Goal: Task Accomplishment & Management: Complete application form

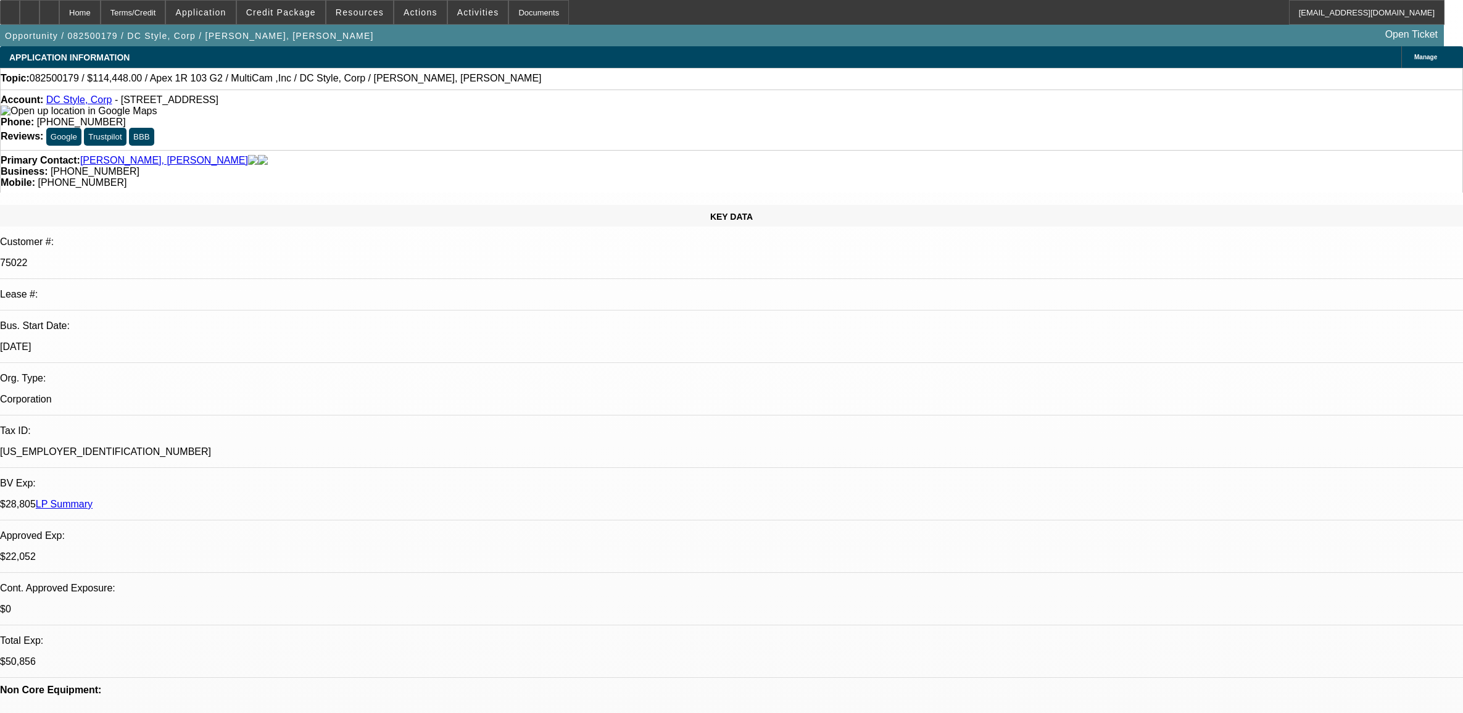
select select "0"
select select "6"
select select "0"
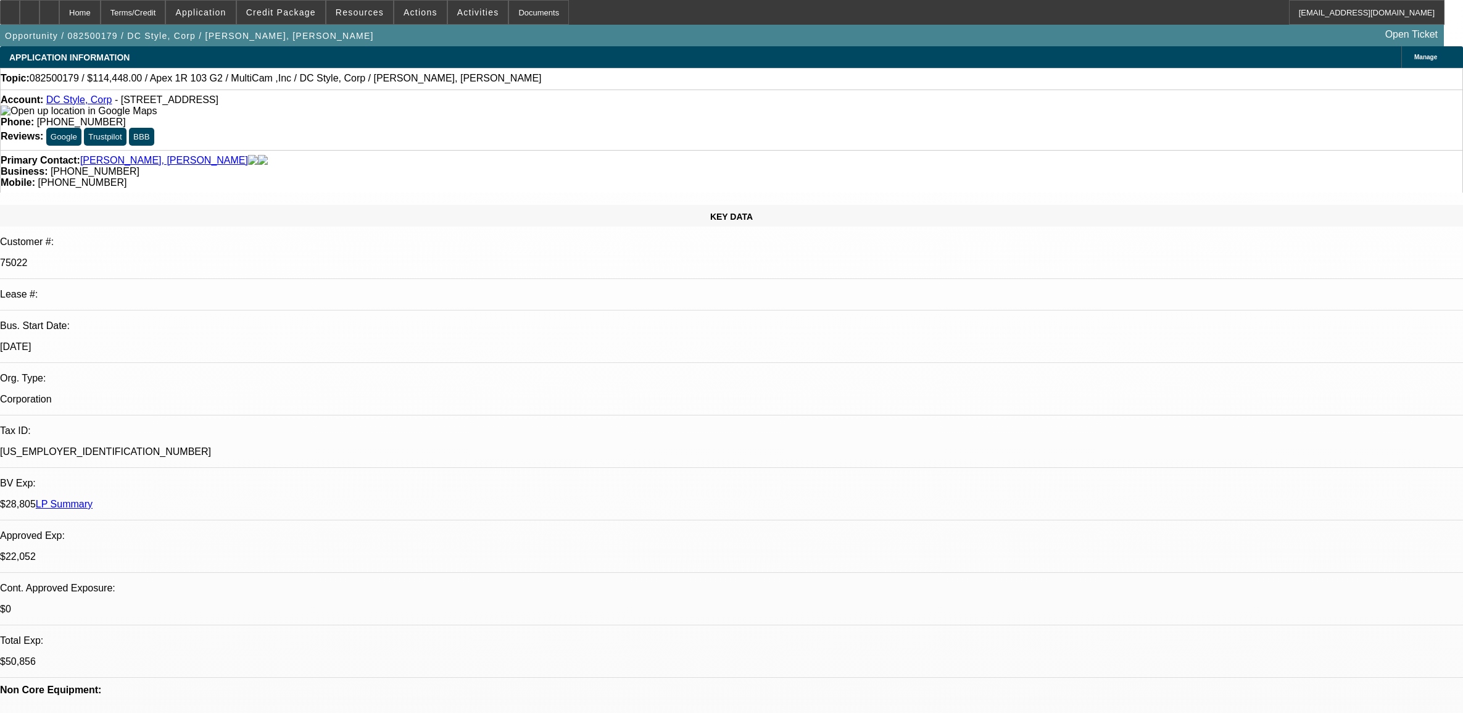
select select "0"
select select "6"
select select "0"
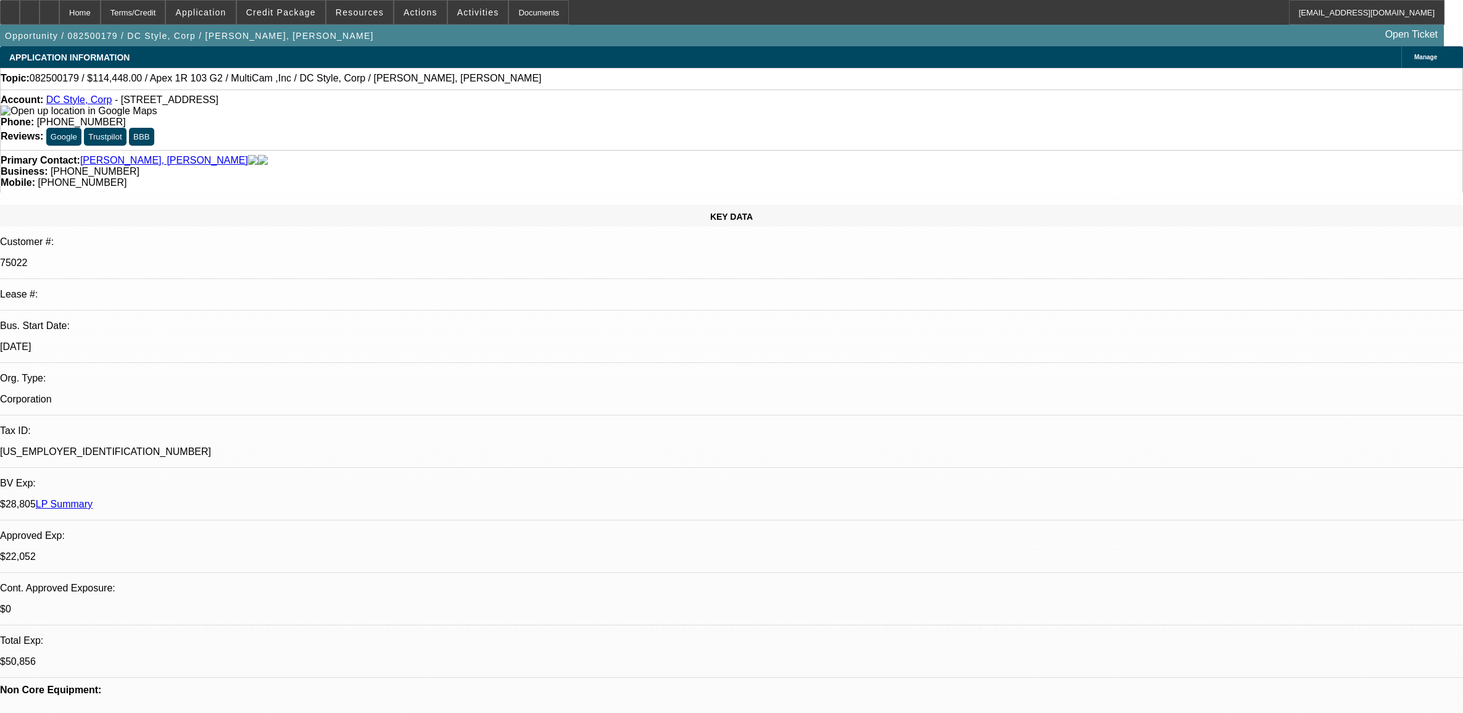
select select "0"
select select "6"
select select "0"
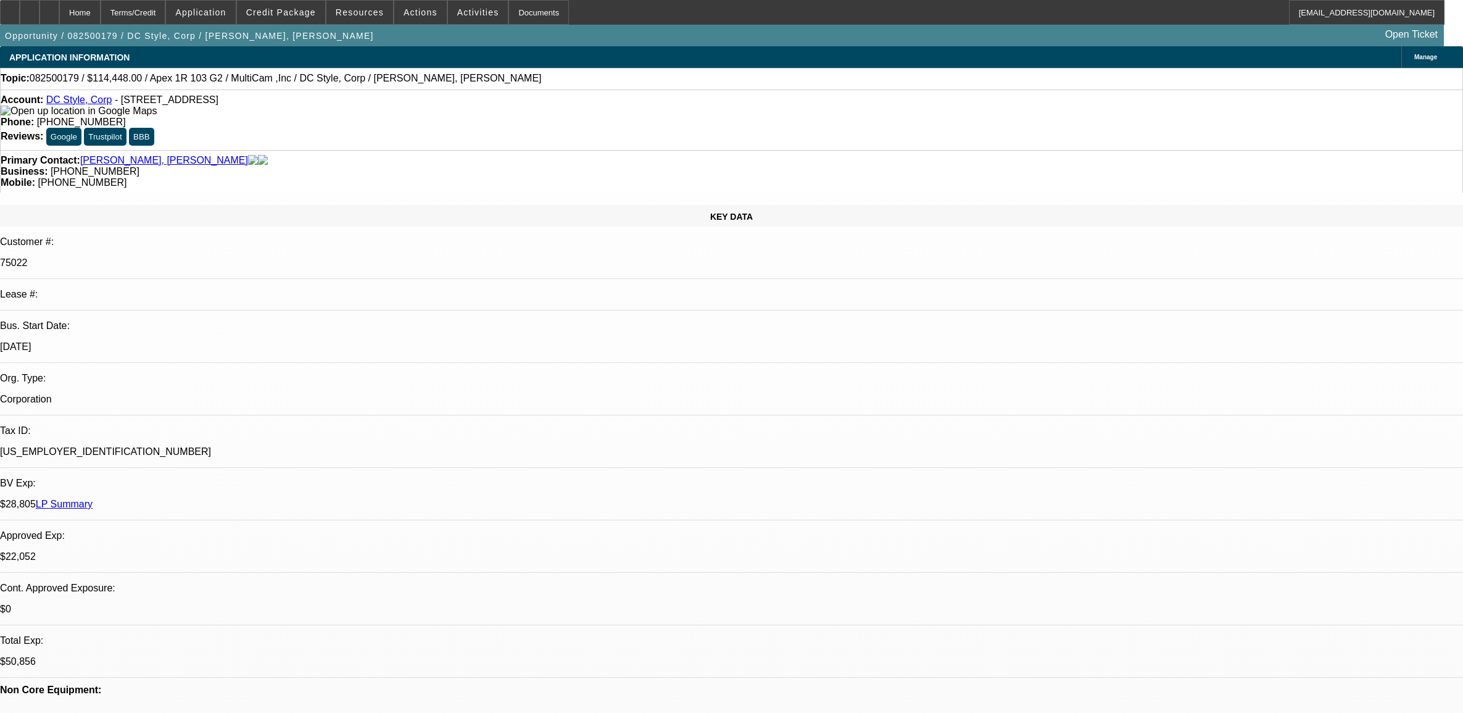
select select "6"
click at [59, 17] on div at bounding box center [49, 12] width 20 height 25
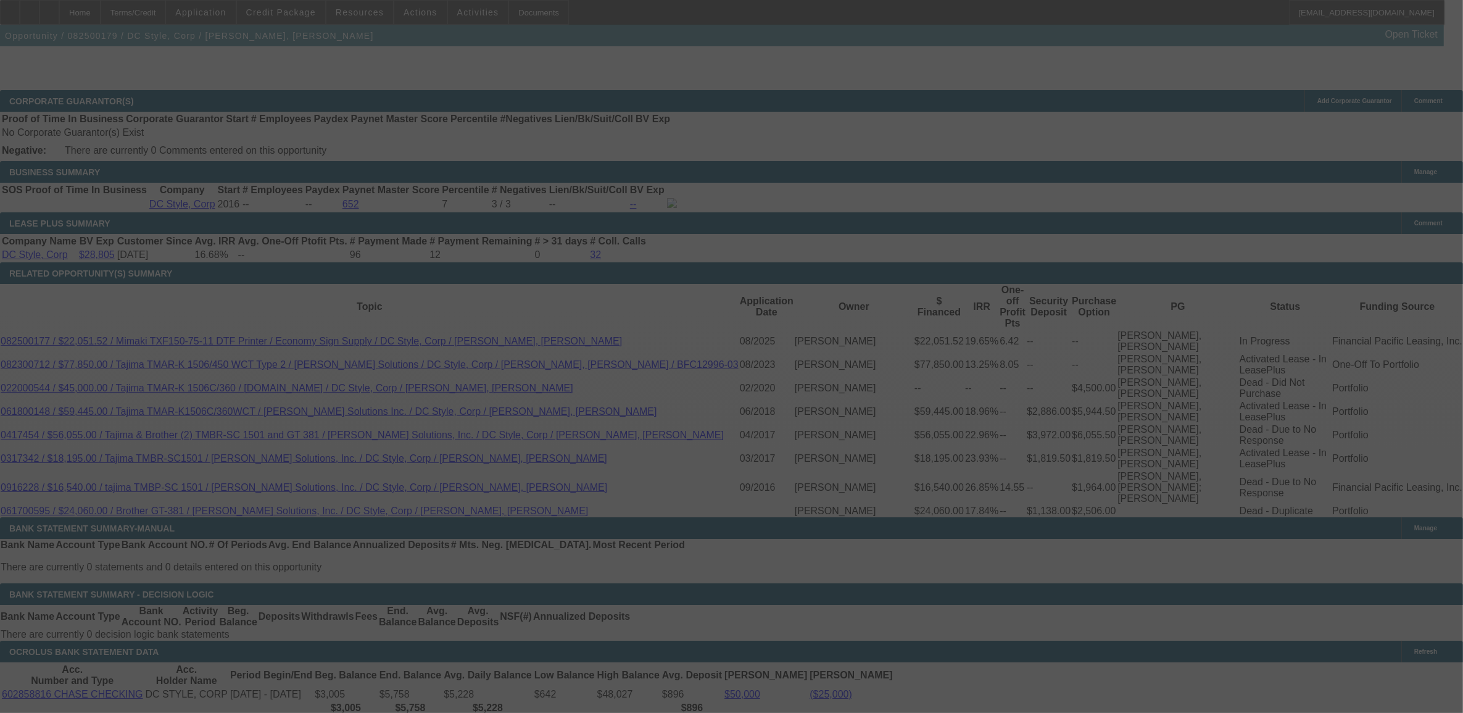
scroll to position [2028, 0]
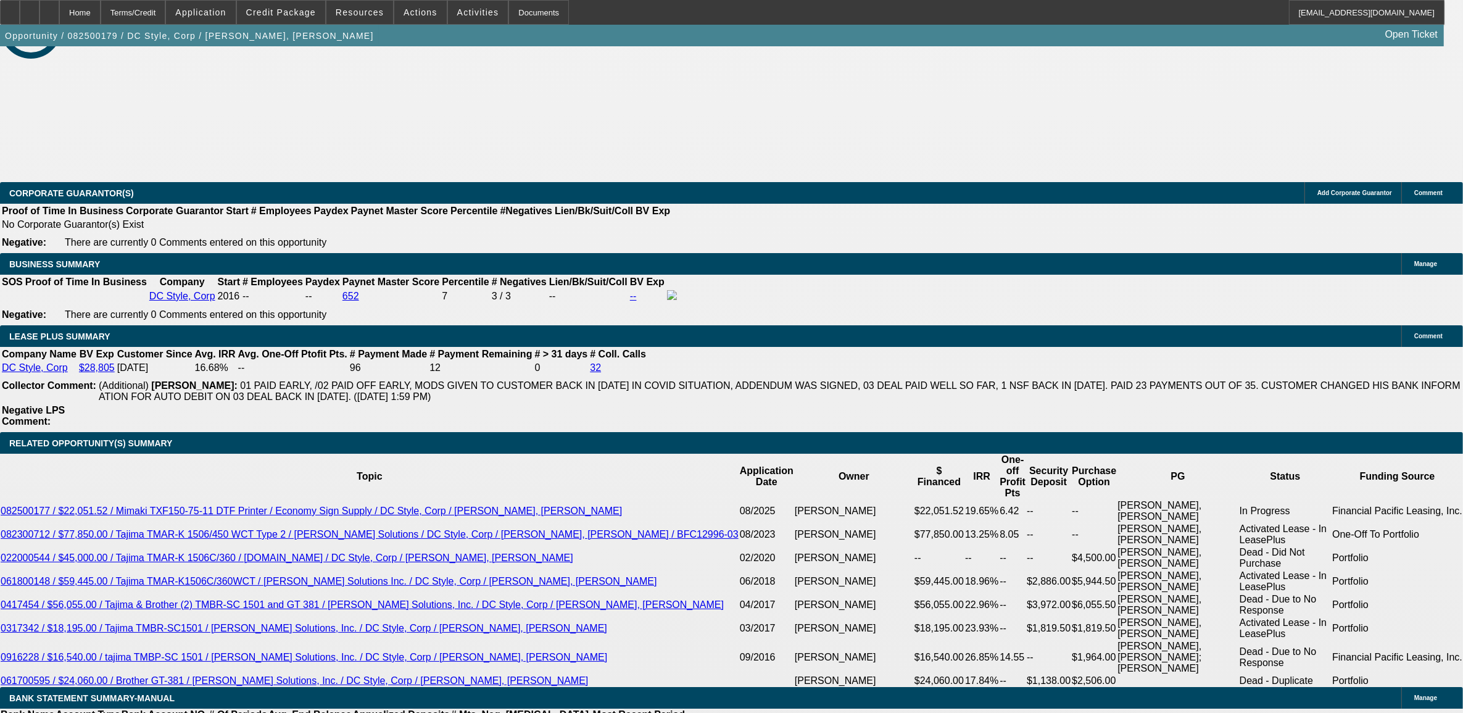
select select "0"
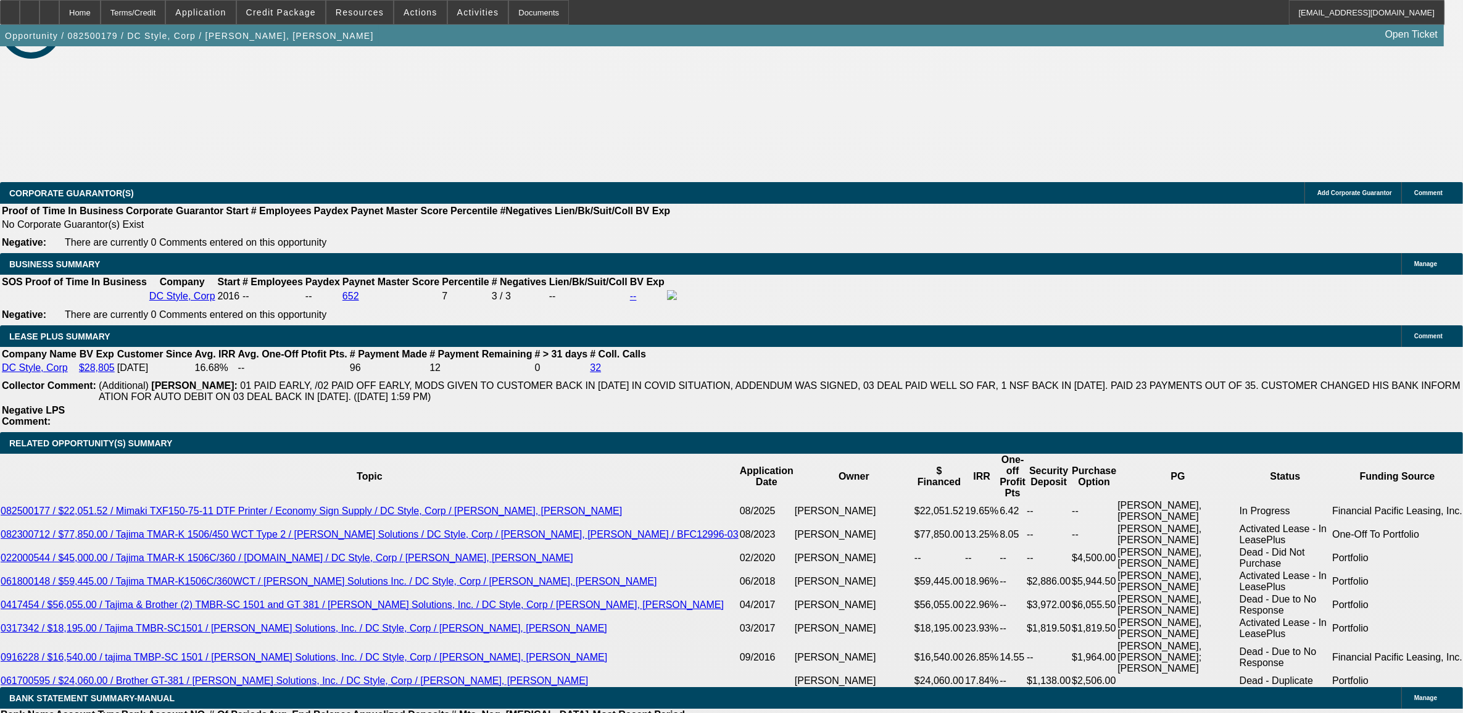
select select "0"
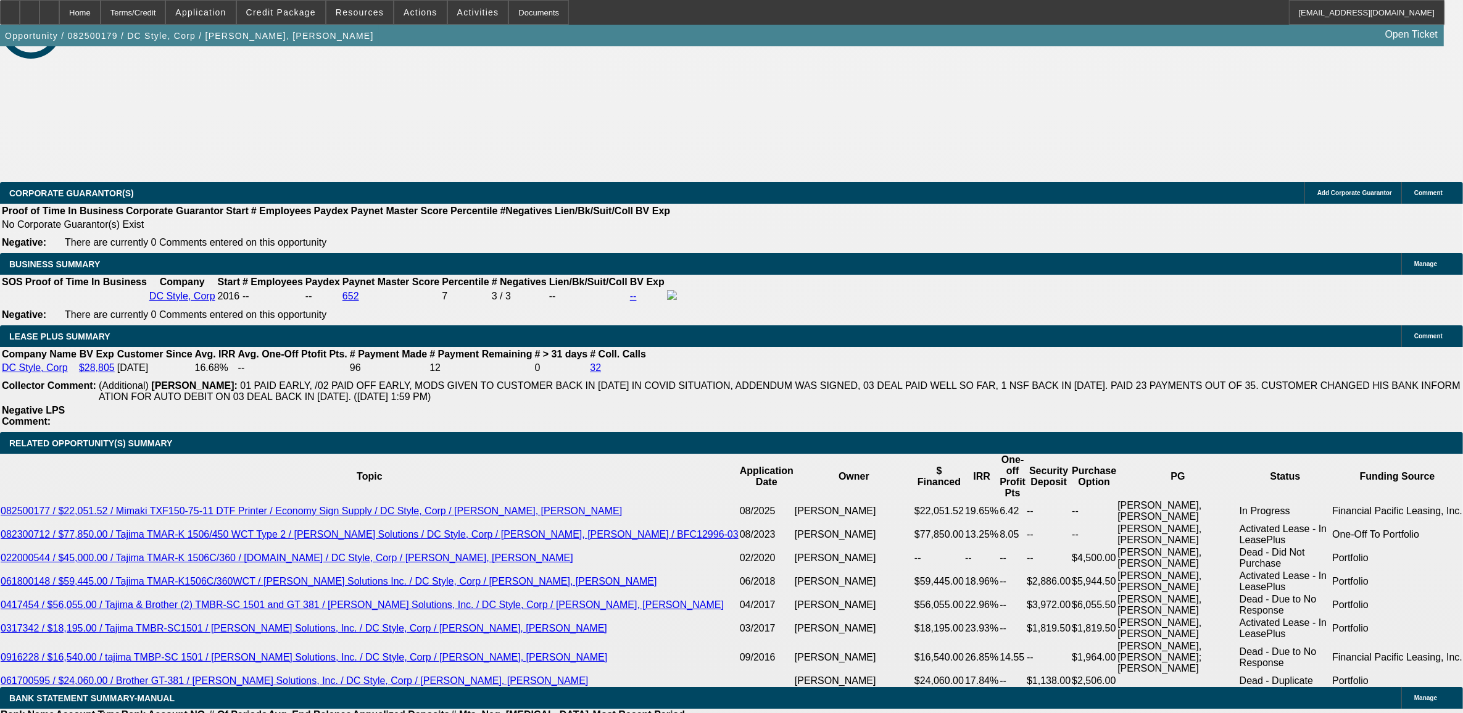
select select "0"
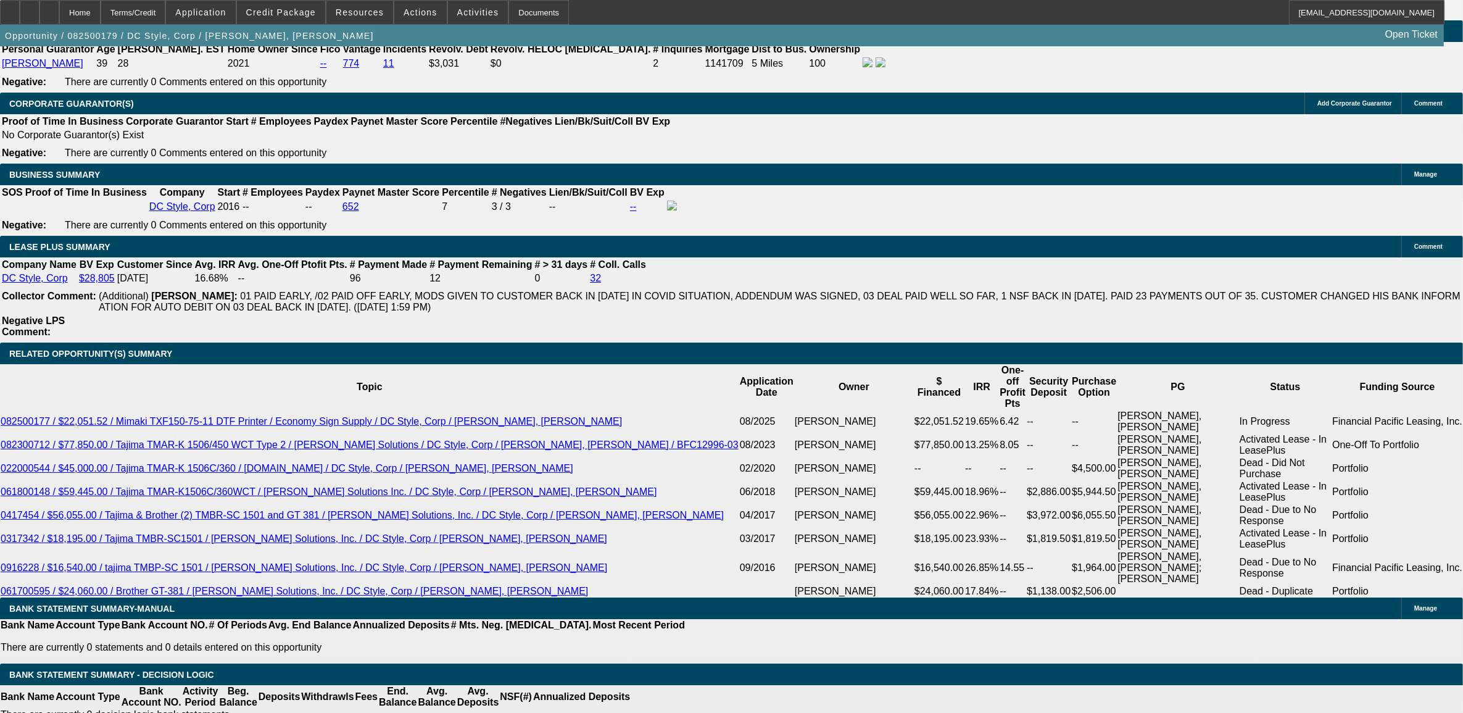
select select "1"
select select "6"
select select "1"
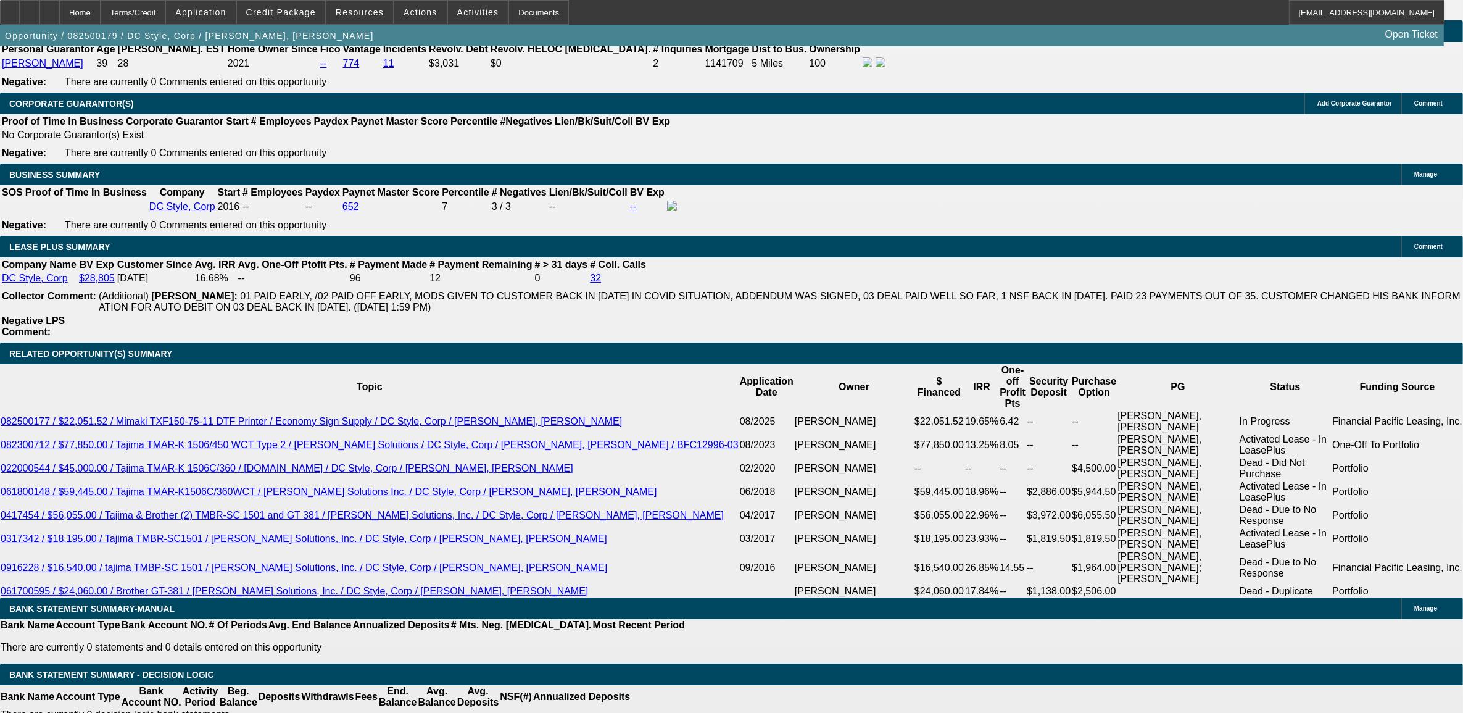
select select "6"
select select "1"
select select "6"
select select "1"
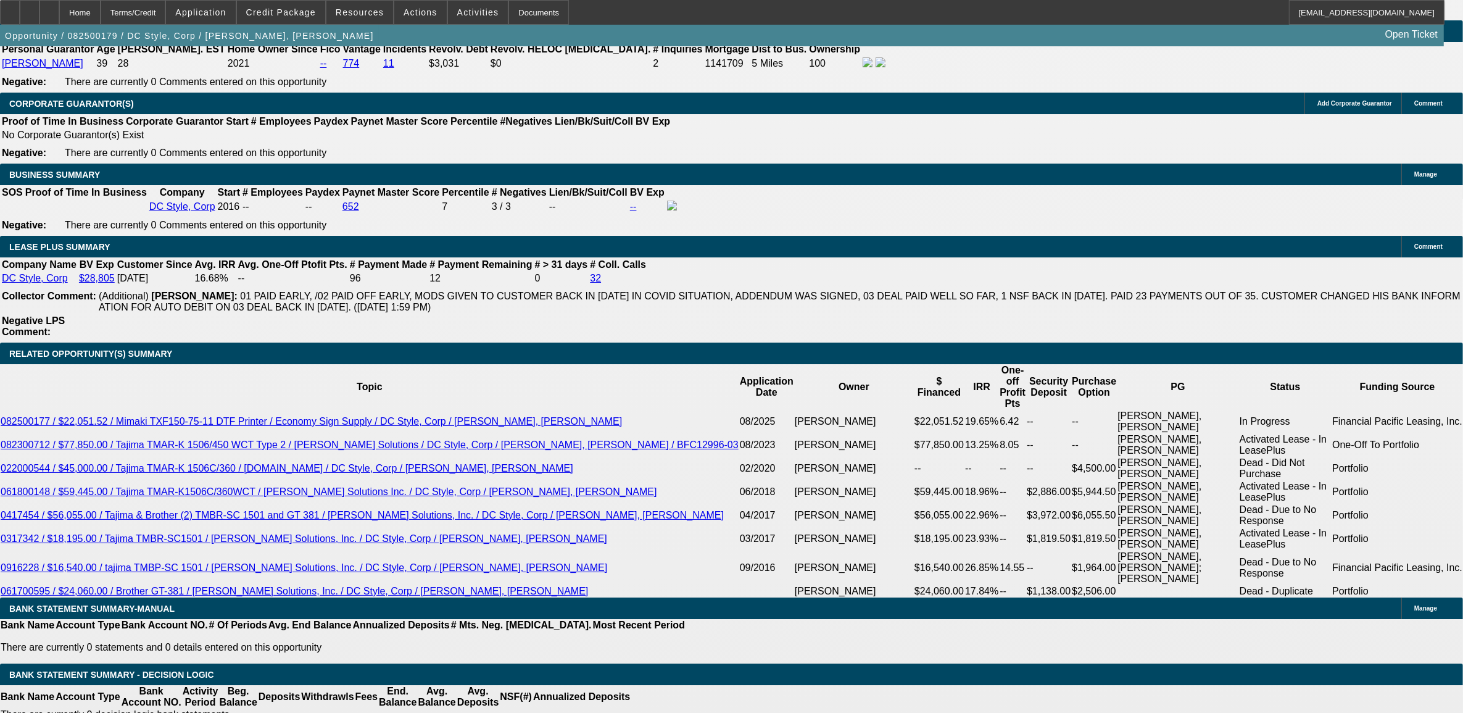
select select "1"
select select "6"
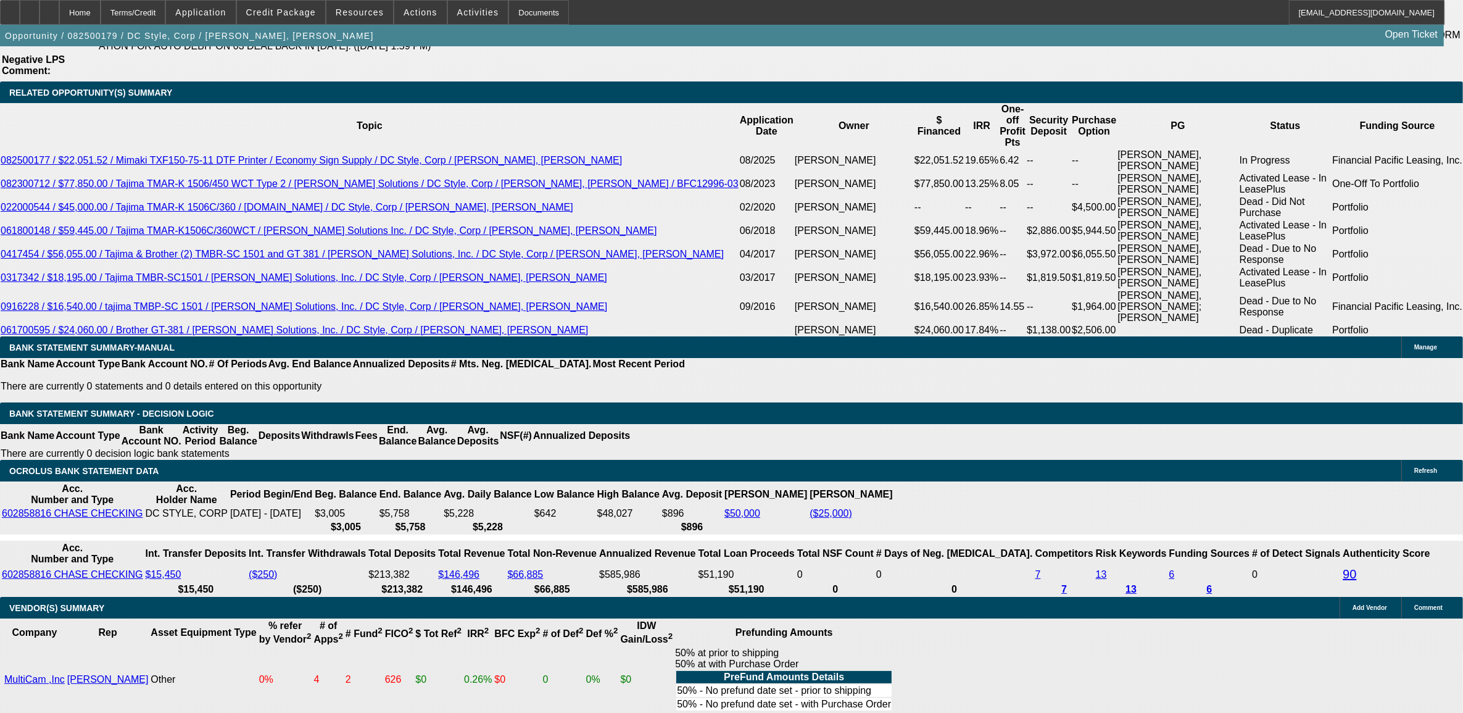
scroll to position [2214, 0]
